Goal: Information Seeking & Learning: Stay updated

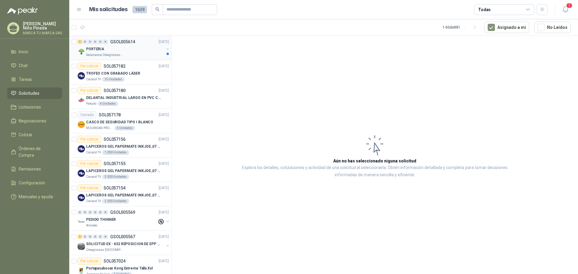
click at [126, 53] on div "Salamanca Oleaginosas SAS" at bounding box center [125, 55] width 78 height 5
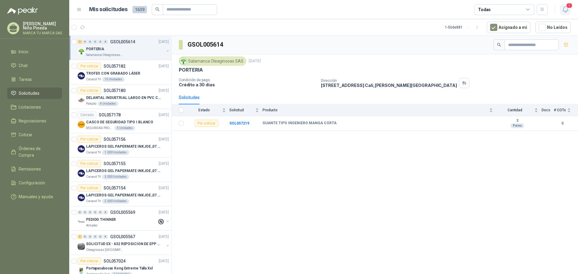
click at [569, 9] on icon "button" at bounding box center [566, 10] width 8 height 8
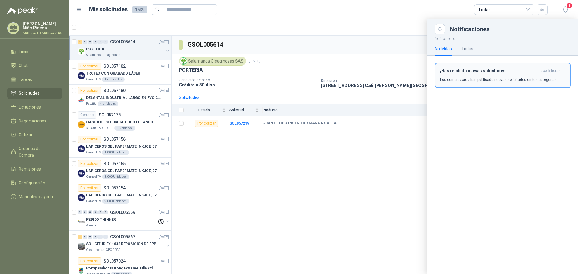
click at [486, 80] on p "Los compradores han publicado nuevas solicitudes en tus categorías." at bounding box center [498, 79] width 117 height 5
